Goal: Task Accomplishment & Management: Manage account settings

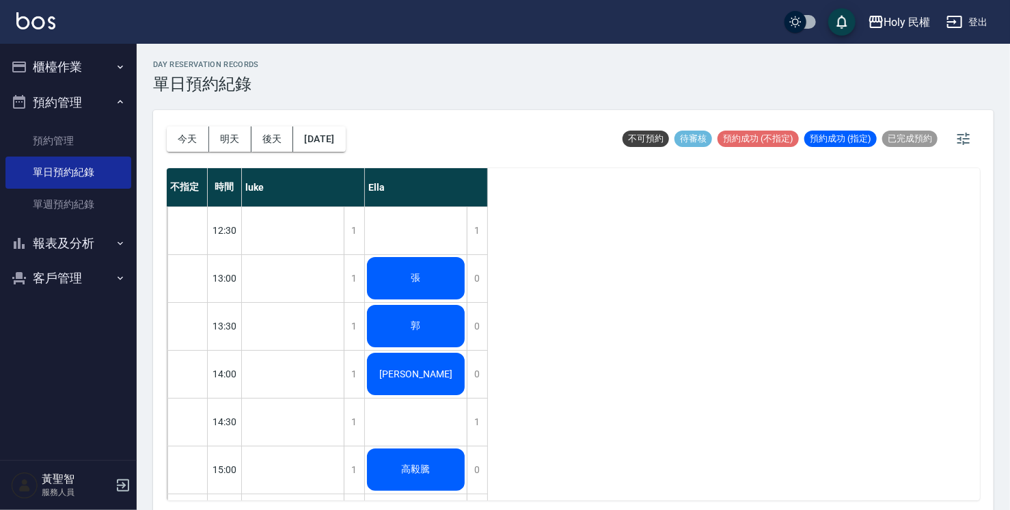
scroll to position [482, 0]
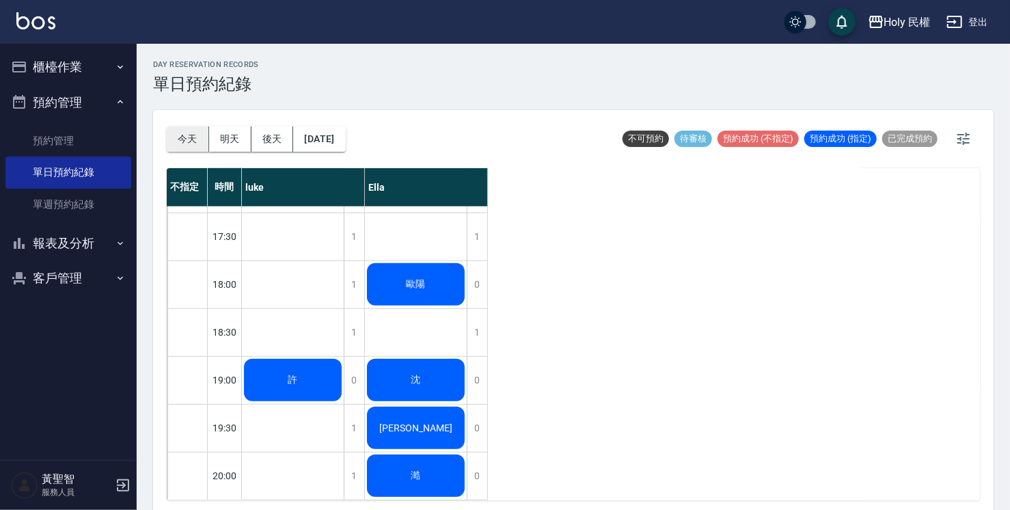
click at [189, 149] on button "今天" at bounding box center [188, 138] width 42 height 25
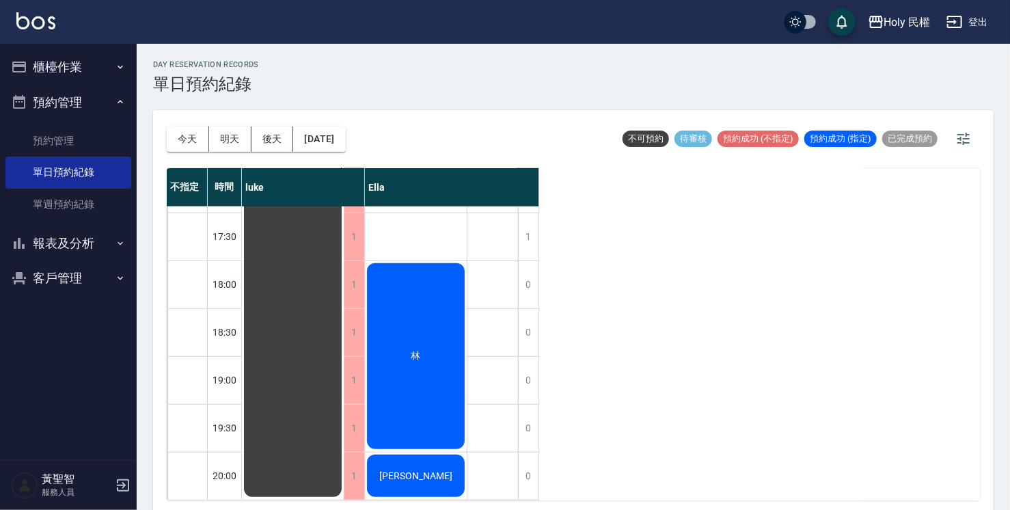
scroll to position [3, 0]
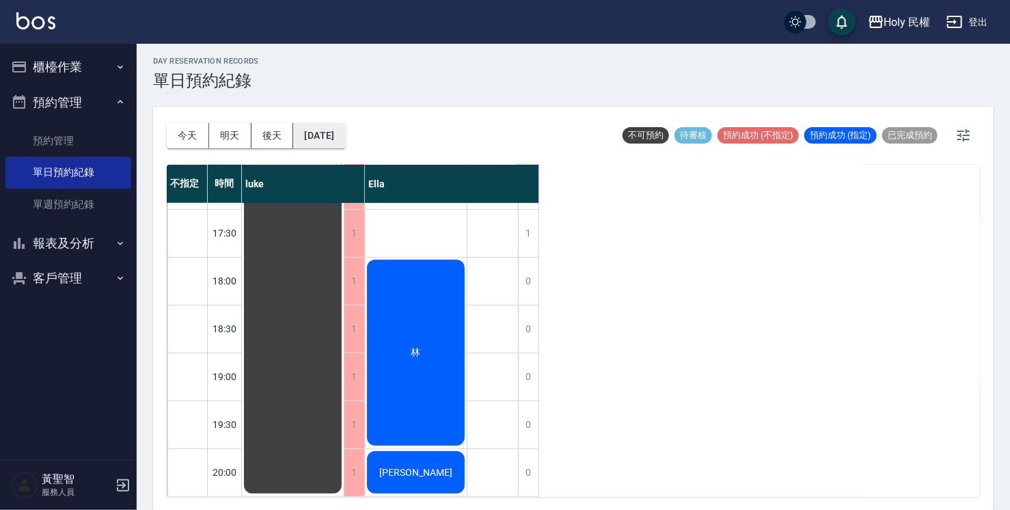
click at [344, 133] on button "[DATE]" at bounding box center [319, 135] width 52 height 25
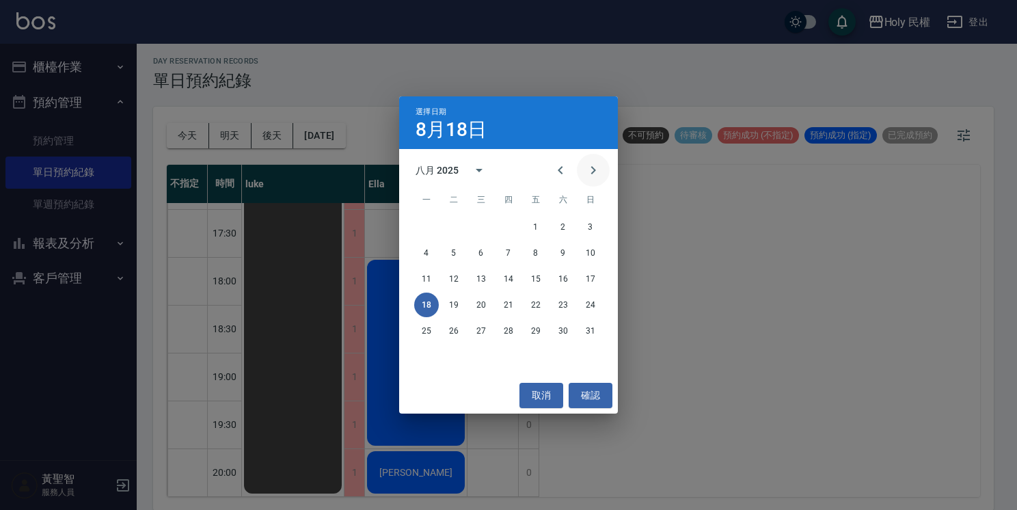
click at [588, 174] on icon "Next month" at bounding box center [593, 170] width 16 height 16
click at [506, 249] on button "11" at bounding box center [508, 253] width 25 height 25
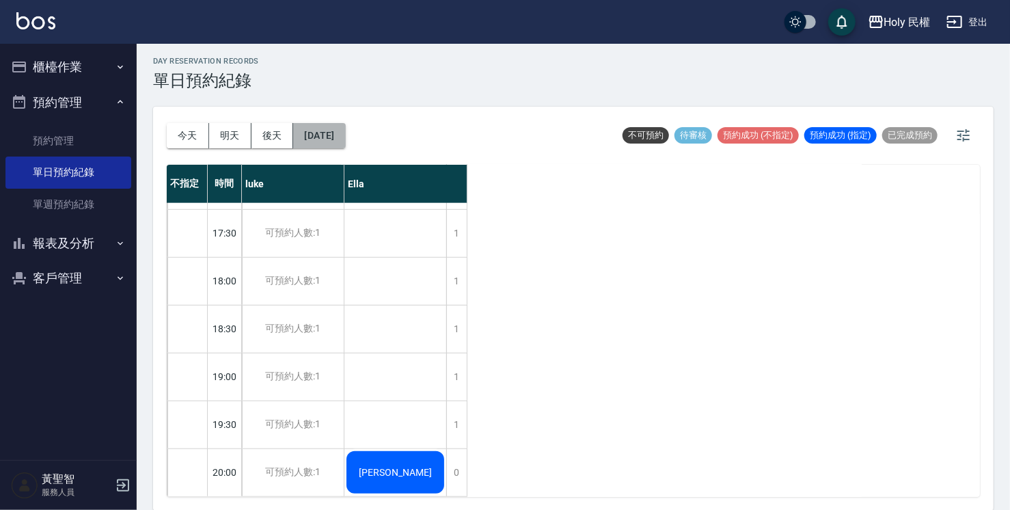
click at [312, 135] on button "[DATE]" at bounding box center [319, 135] width 52 height 25
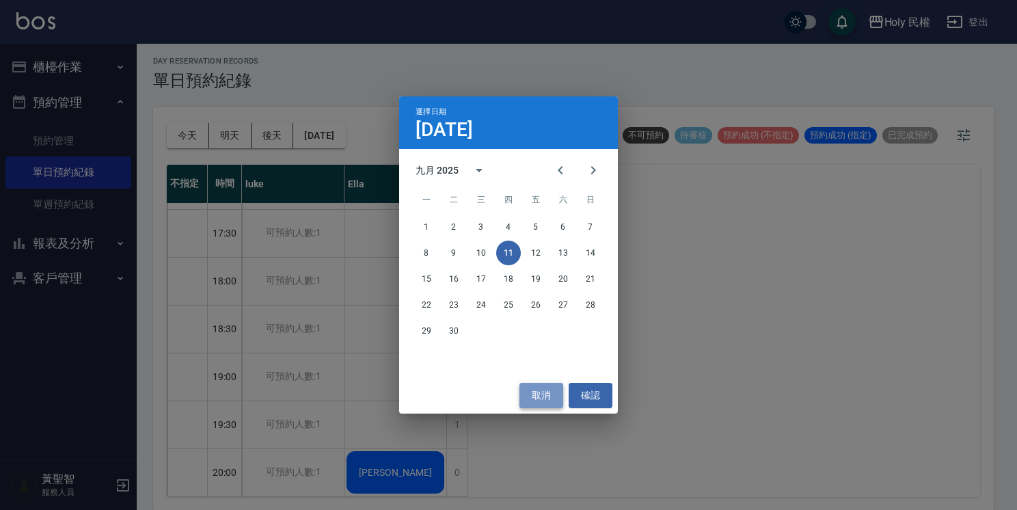
click at [542, 397] on button "取消" at bounding box center [541, 395] width 44 height 25
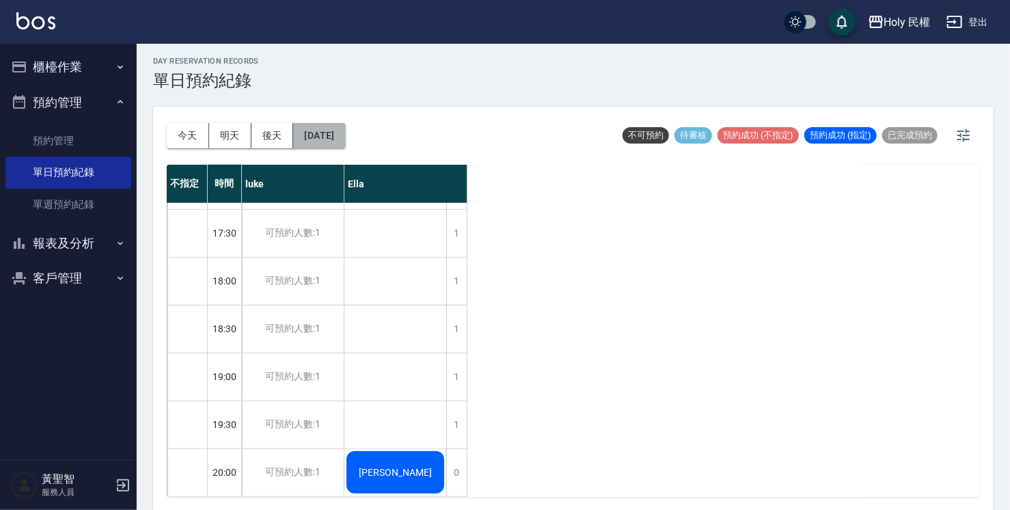
click at [331, 130] on button "[DATE]" at bounding box center [319, 135] width 52 height 25
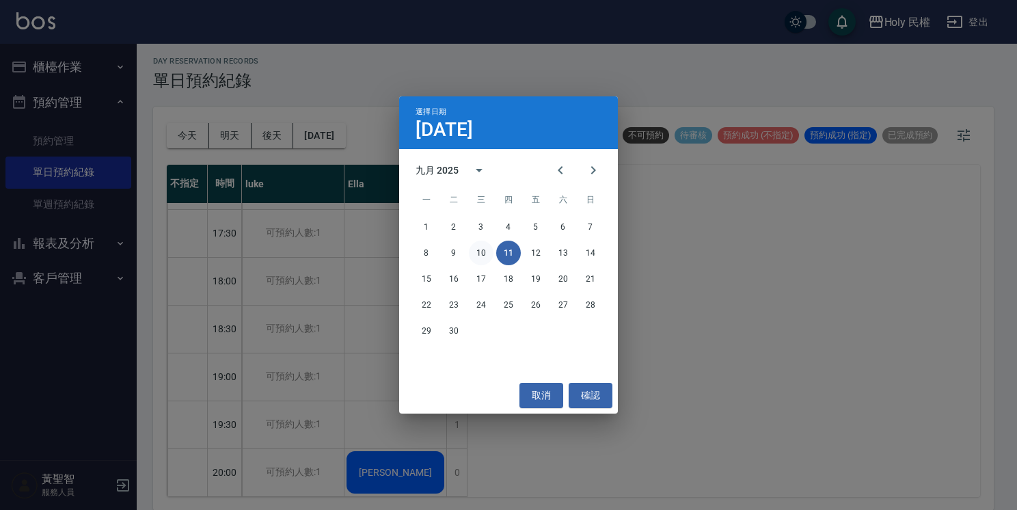
click at [480, 258] on button "10" at bounding box center [481, 253] width 25 height 25
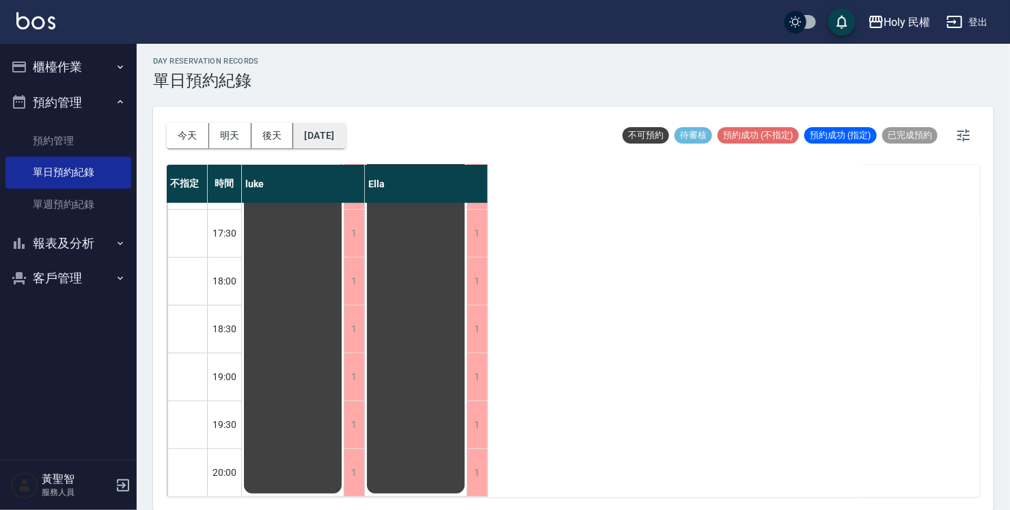
click at [345, 137] on button "[DATE]" at bounding box center [319, 135] width 52 height 25
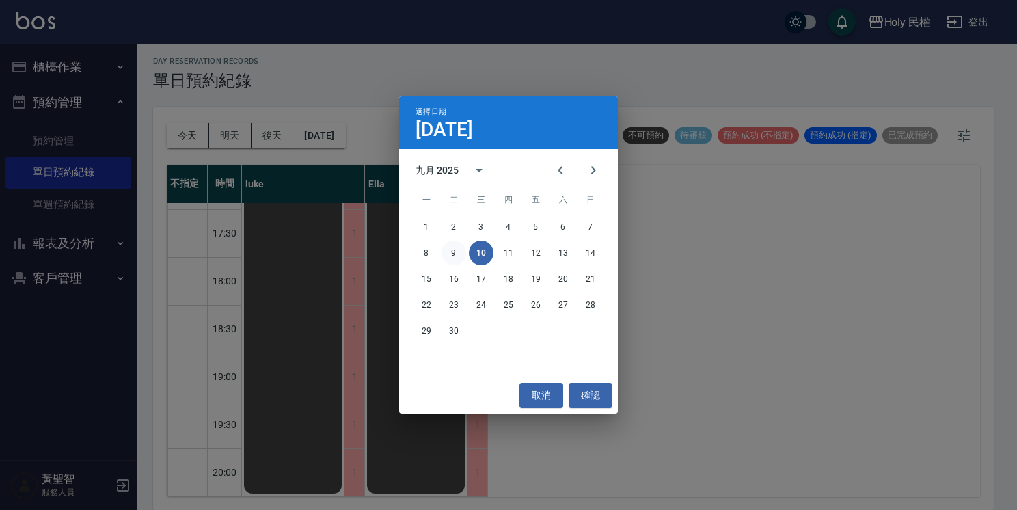
click at [454, 245] on button "9" at bounding box center [453, 253] width 25 height 25
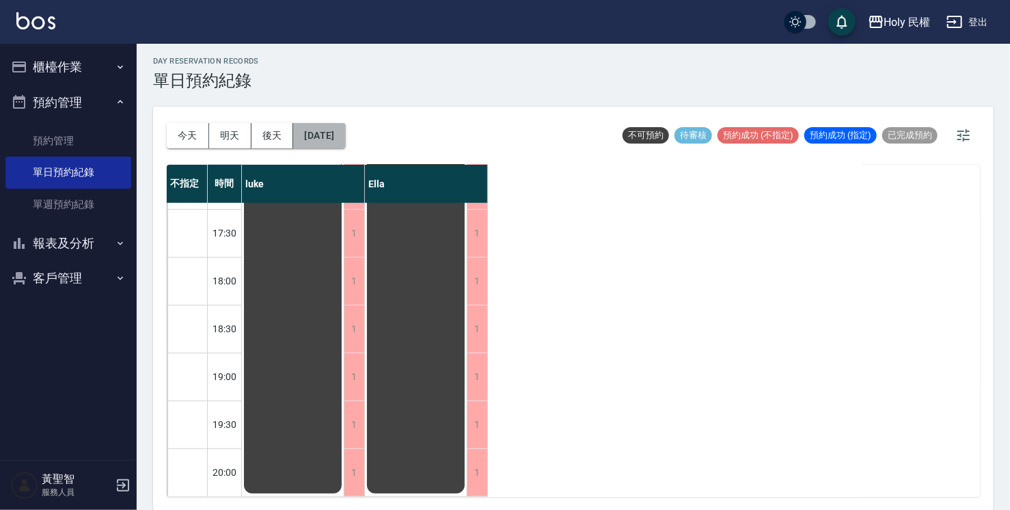
click at [333, 139] on button "[DATE]" at bounding box center [319, 135] width 52 height 25
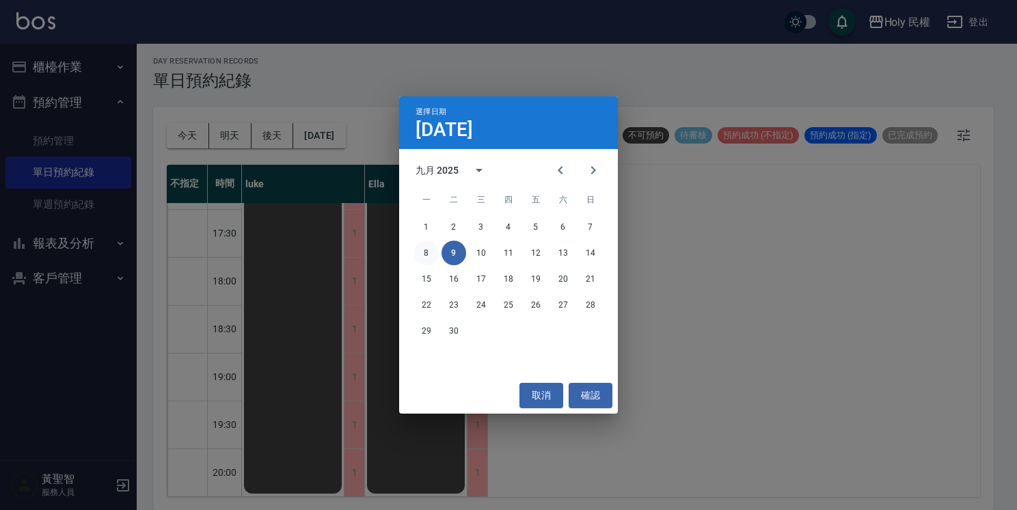
click at [431, 249] on button "8" at bounding box center [426, 253] width 25 height 25
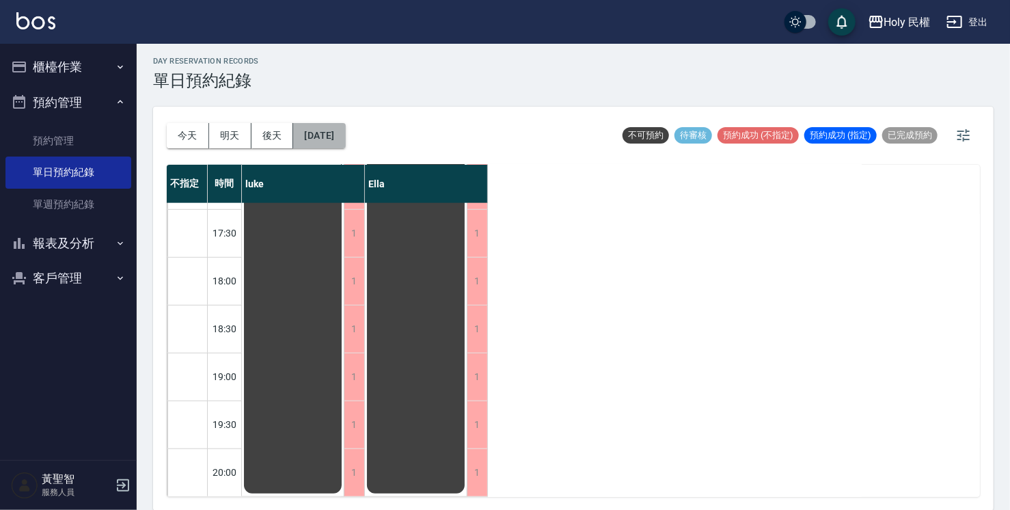
click at [332, 137] on button "[DATE]" at bounding box center [319, 135] width 52 height 25
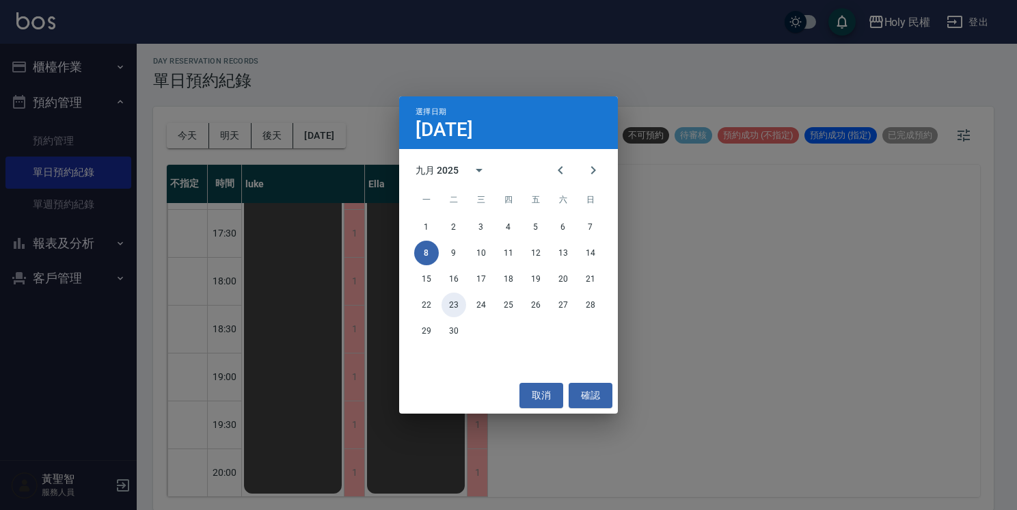
click at [460, 301] on button "23" at bounding box center [453, 304] width 25 height 25
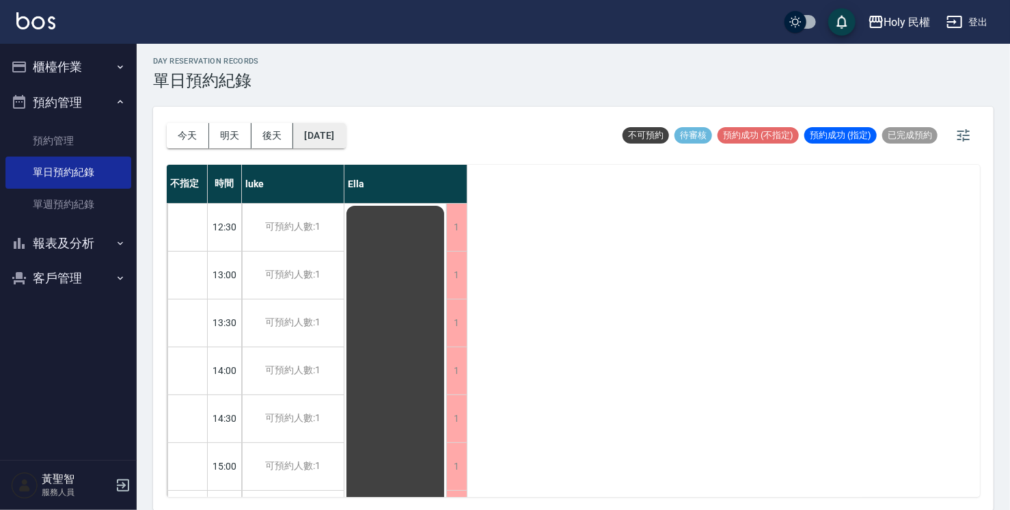
click at [336, 125] on button "[DATE]" at bounding box center [319, 135] width 52 height 25
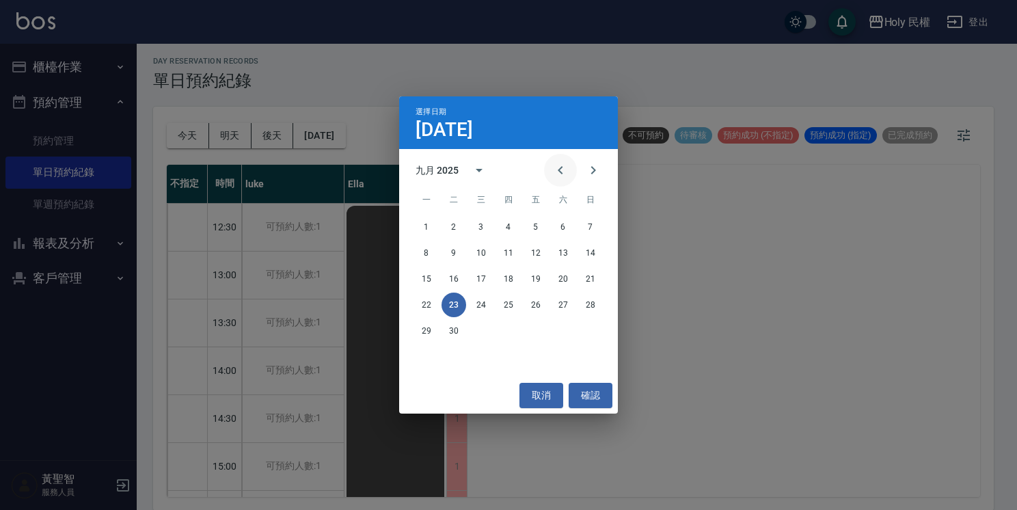
click at [561, 172] on icon "Previous month" at bounding box center [560, 170] width 16 height 16
click at [428, 305] on button "18" at bounding box center [426, 304] width 25 height 25
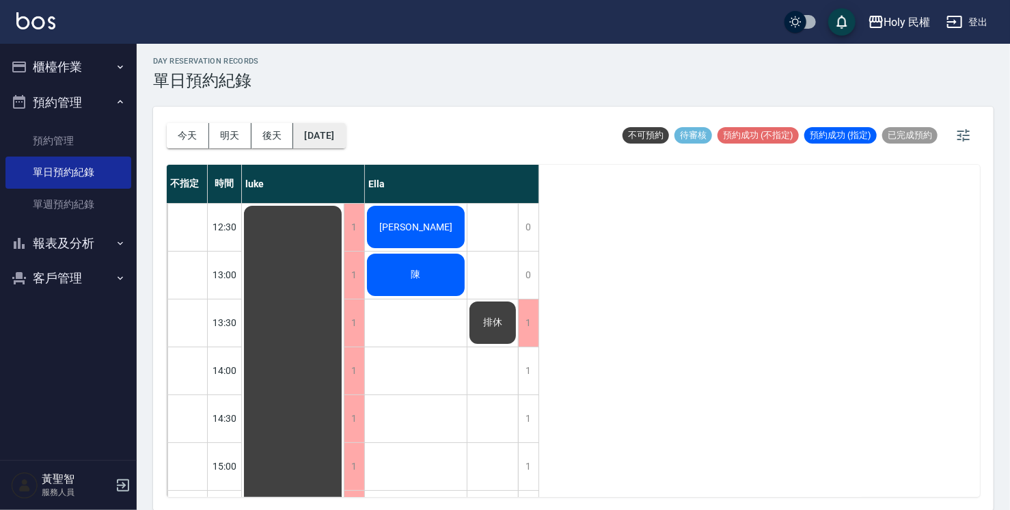
click at [345, 139] on button "[DATE]" at bounding box center [319, 135] width 52 height 25
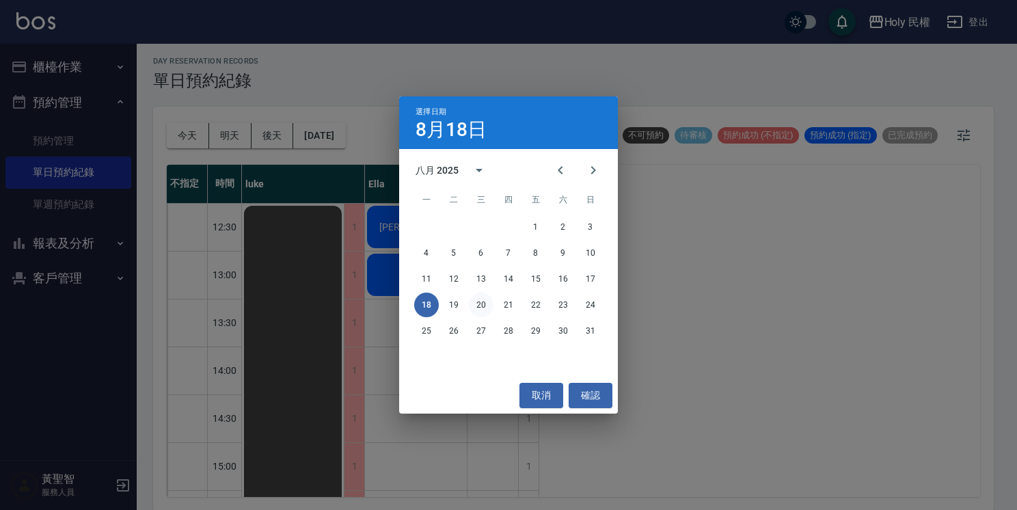
click at [487, 305] on button "20" at bounding box center [481, 304] width 25 height 25
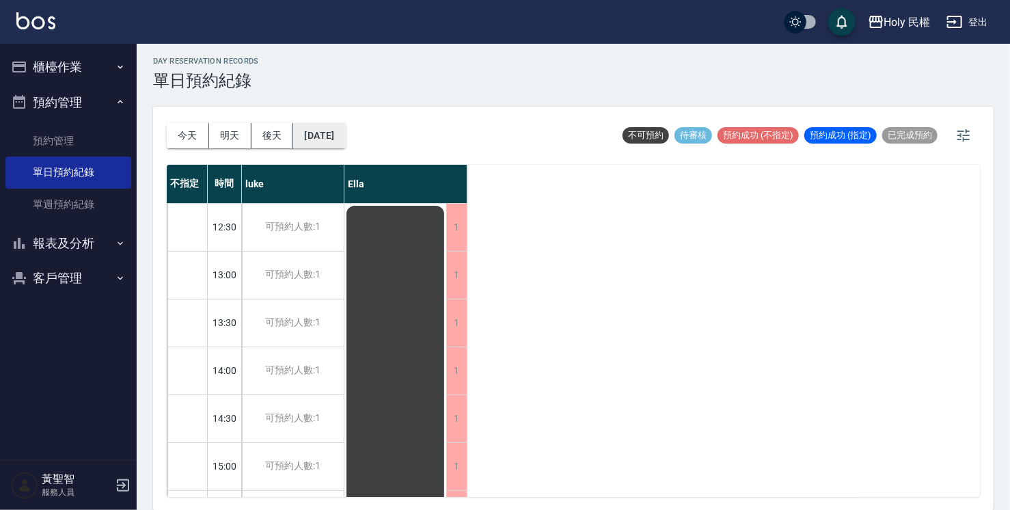
click at [345, 145] on button "[DATE]" at bounding box center [319, 135] width 52 height 25
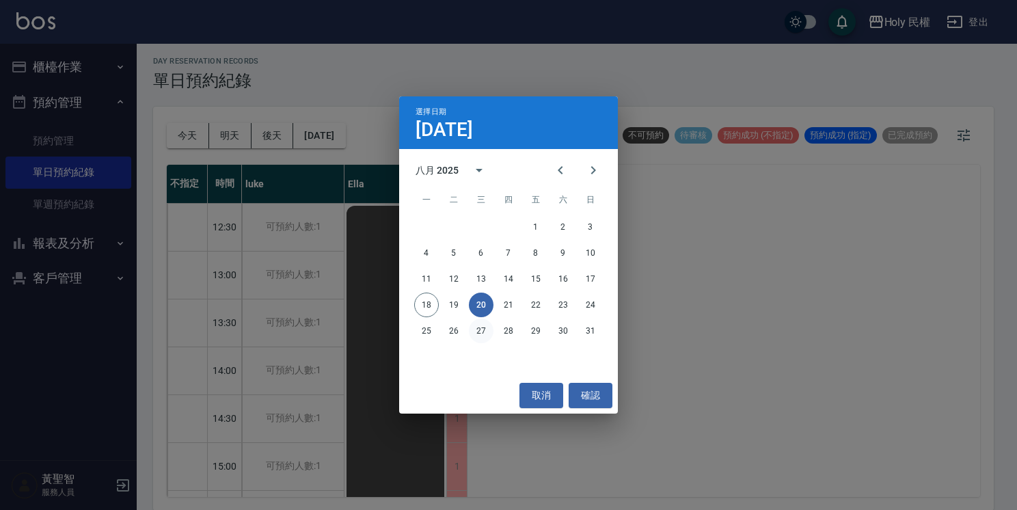
click at [486, 329] on button "27" at bounding box center [481, 330] width 25 height 25
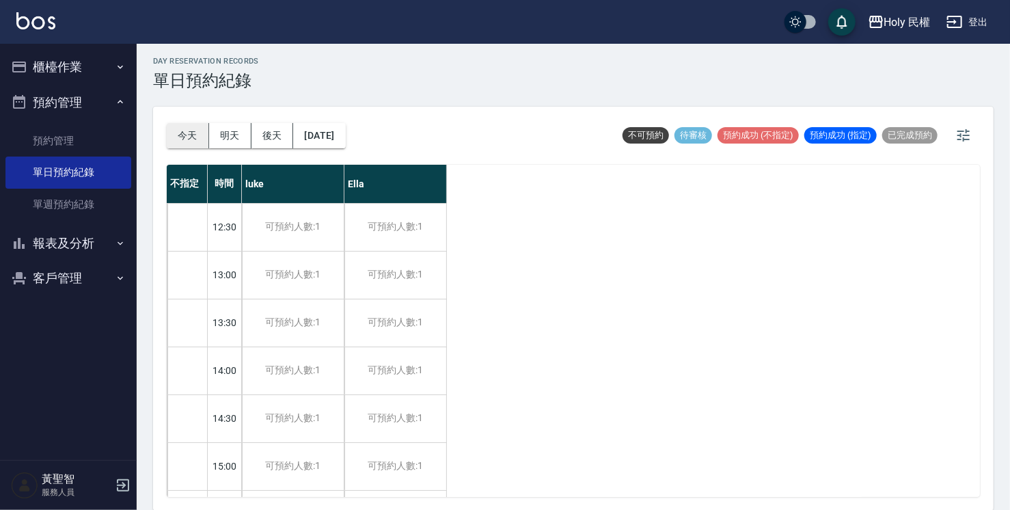
click at [187, 139] on button "今天" at bounding box center [188, 135] width 42 height 25
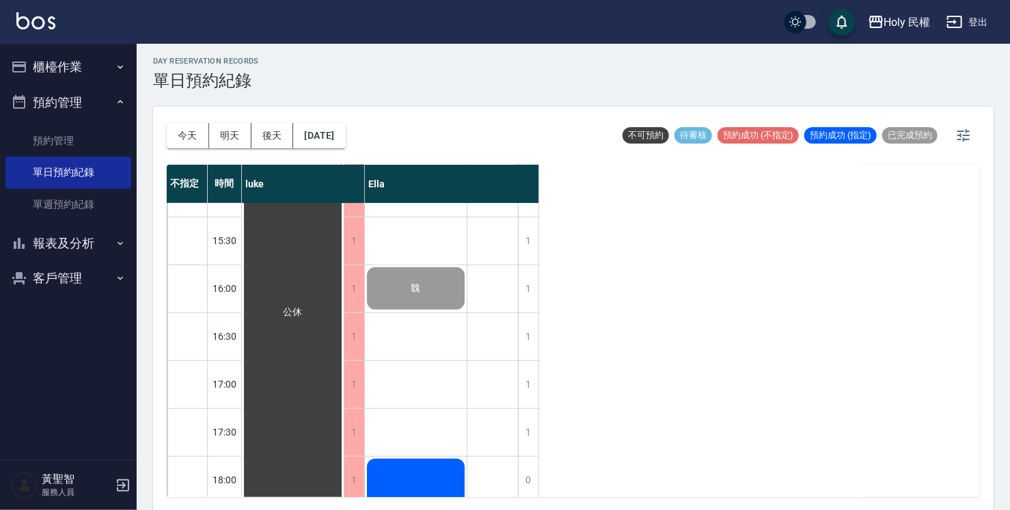
scroll to position [482, 0]
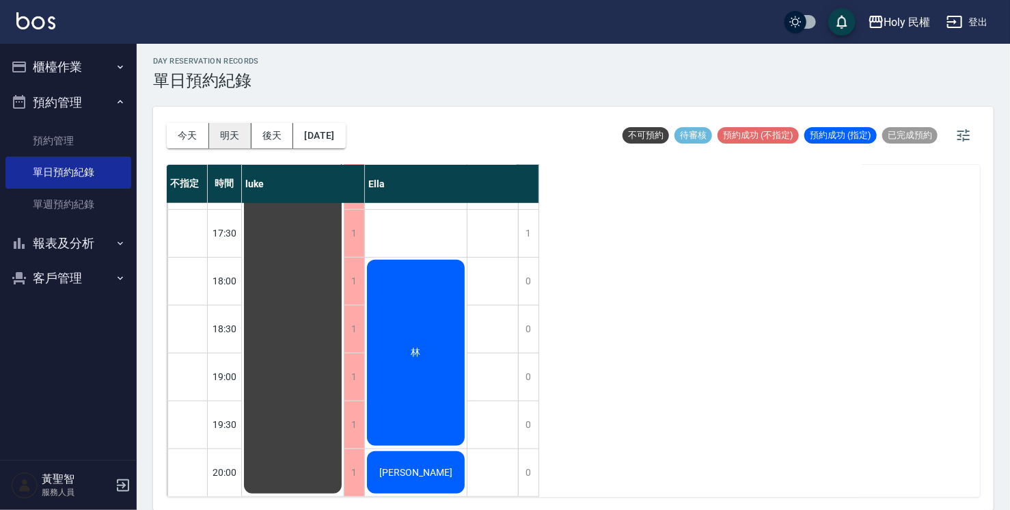
click at [241, 139] on button "明天" at bounding box center [230, 135] width 42 height 25
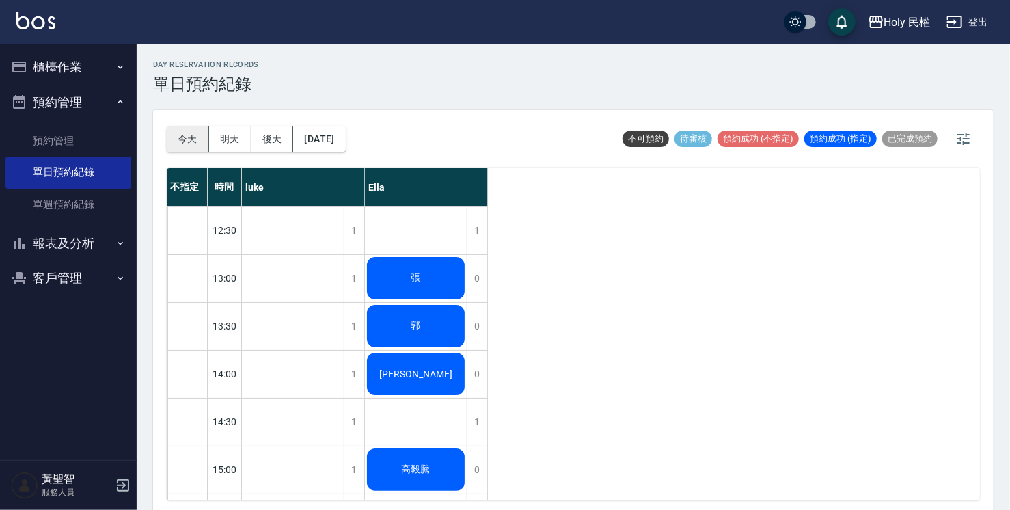
click at [187, 133] on button "今天" at bounding box center [188, 138] width 42 height 25
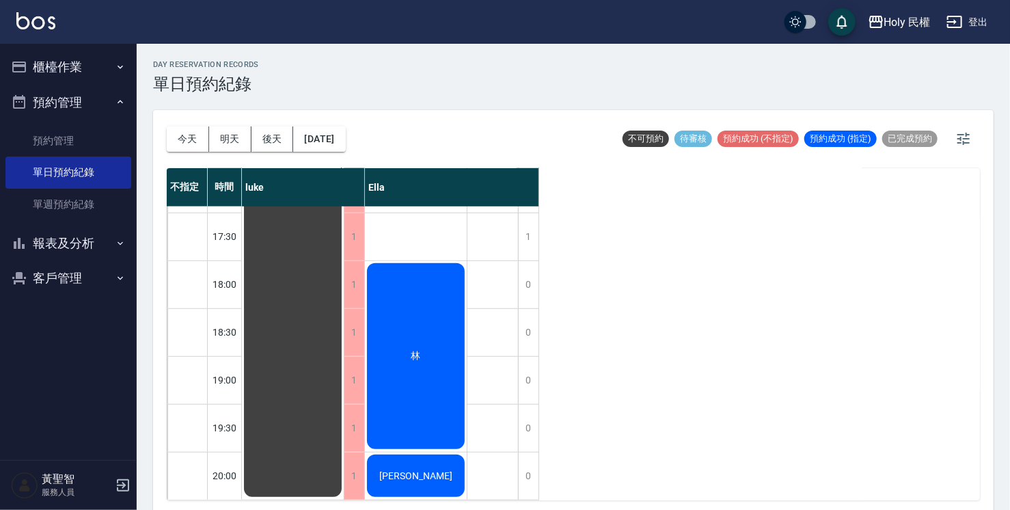
scroll to position [482, 0]
click at [344, 470] on div "[PERSON_NAME]" at bounding box center [293, 117] width 102 height 764
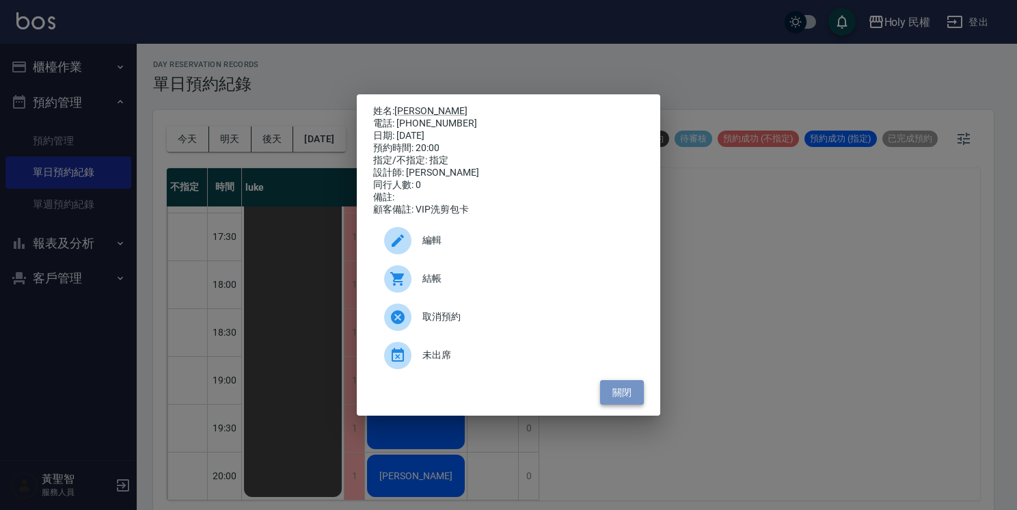
click at [632, 400] on button "關閉" at bounding box center [622, 392] width 44 height 25
